Goal: Task Accomplishment & Management: Use online tool/utility

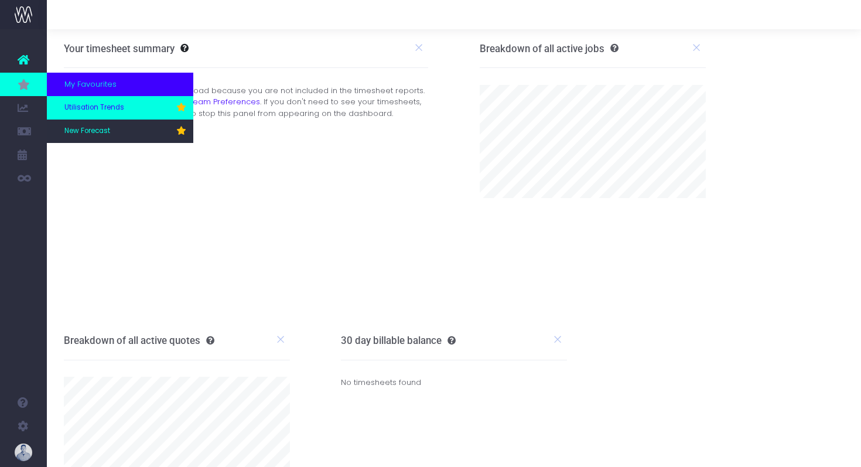
click at [89, 107] on span "Utilisation Trends" at bounding box center [94, 107] width 60 height 11
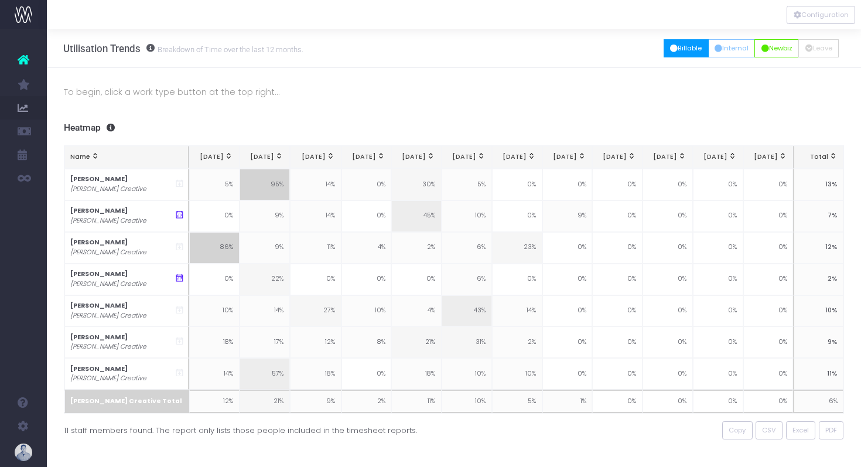
click at [674, 43] on button "Billable" at bounding box center [685, 48] width 45 height 18
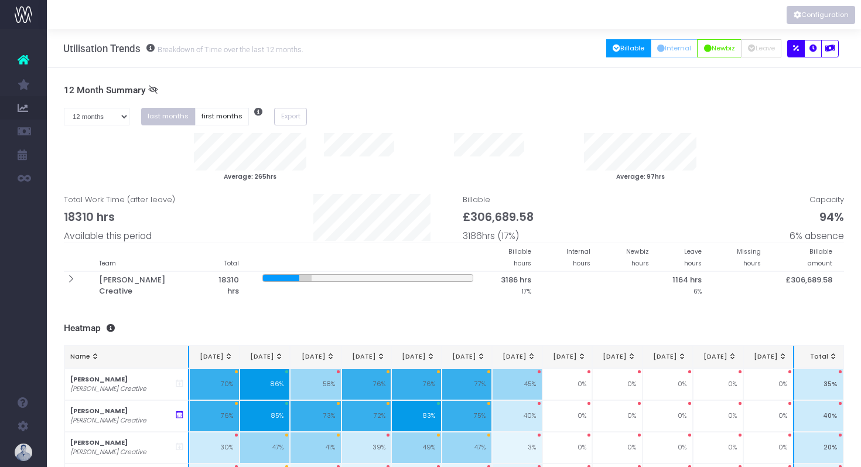
click at [817, 9] on button "Configuration" at bounding box center [820, 15] width 68 height 18
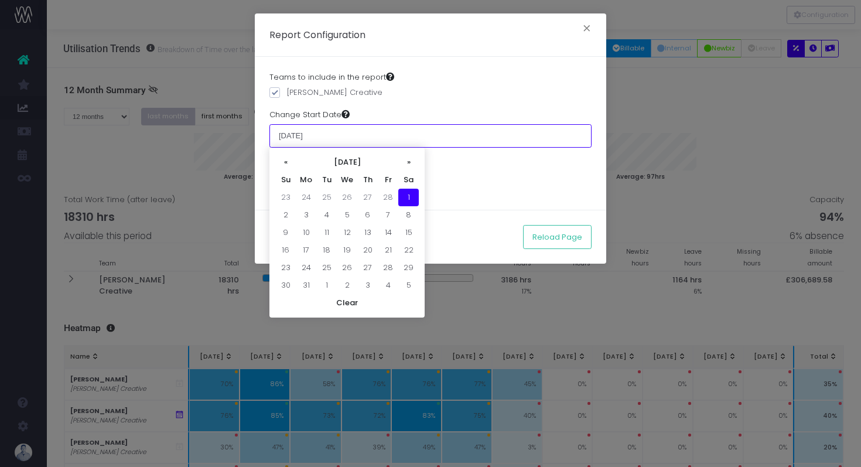
click at [307, 135] on input "01 March 2025" at bounding box center [430, 135] width 322 height 23
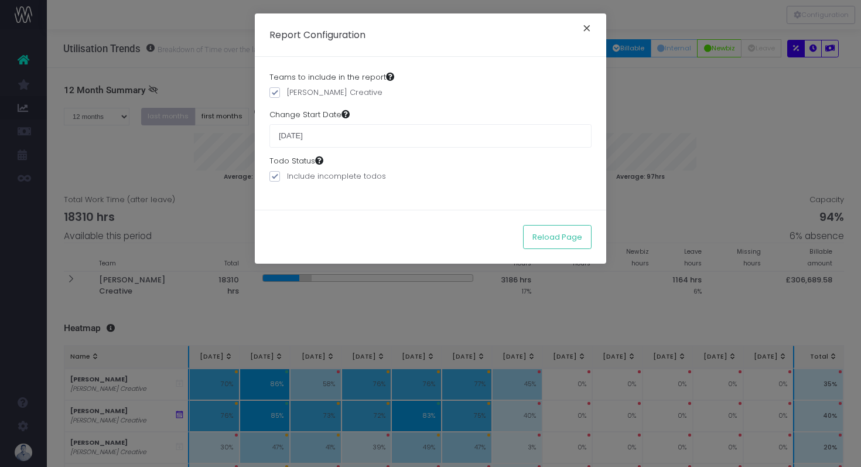
click at [584, 33] on button "×" at bounding box center [586, 29] width 25 height 19
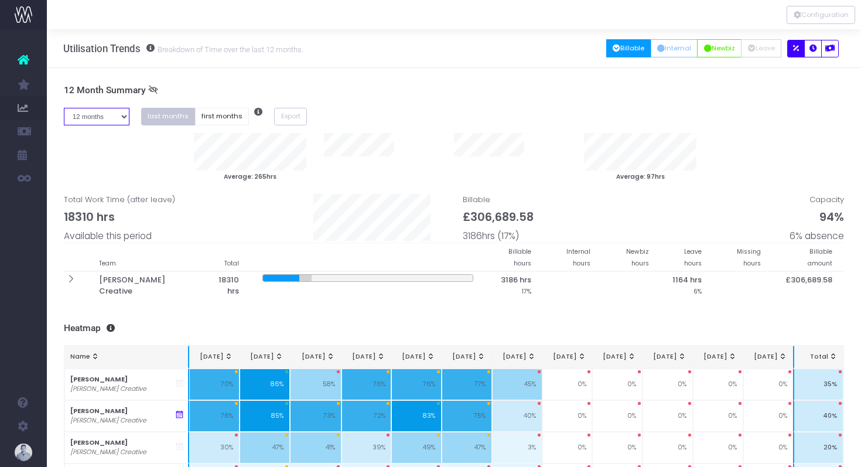
click at [94, 118] on select "1 month 2 months 3 months 4 months 5 months 6 months 7 months 8 months 9 months…" at bounding box center [97, 117] width 66 height 18
select select "six"
click at [64, 108] on select "1 month 2 months 3 months 4 months 5 months 6 months 7 months 8 months 9 months…" at bounding box center [97, 117] width 66 height 18
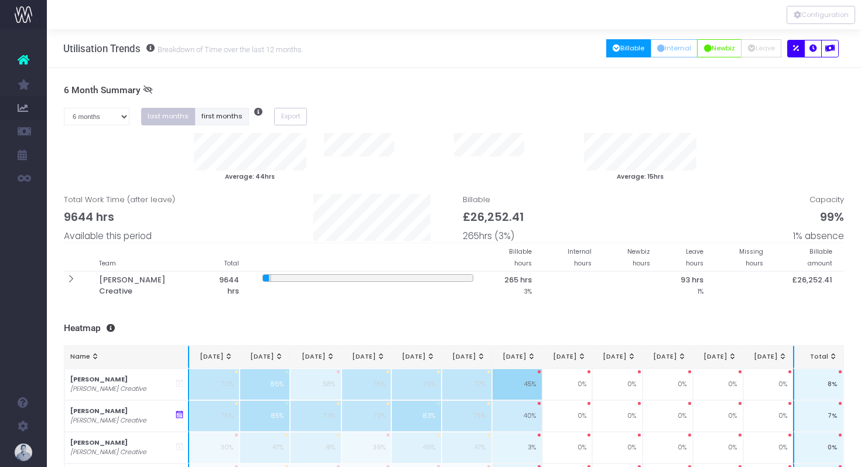
click at [225, 121] on button "first months" at bounding box center [222, 117] width 54 height 18
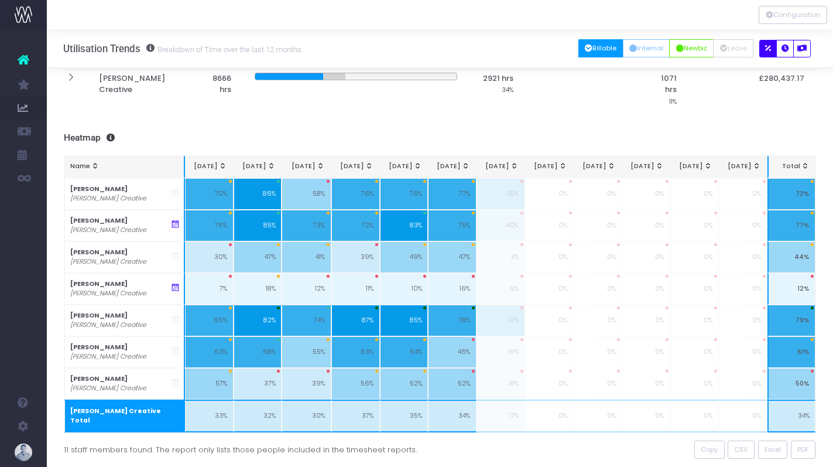
scroll to position [172, 0]
